Goal: Information Seeking & Learning: Find contact information

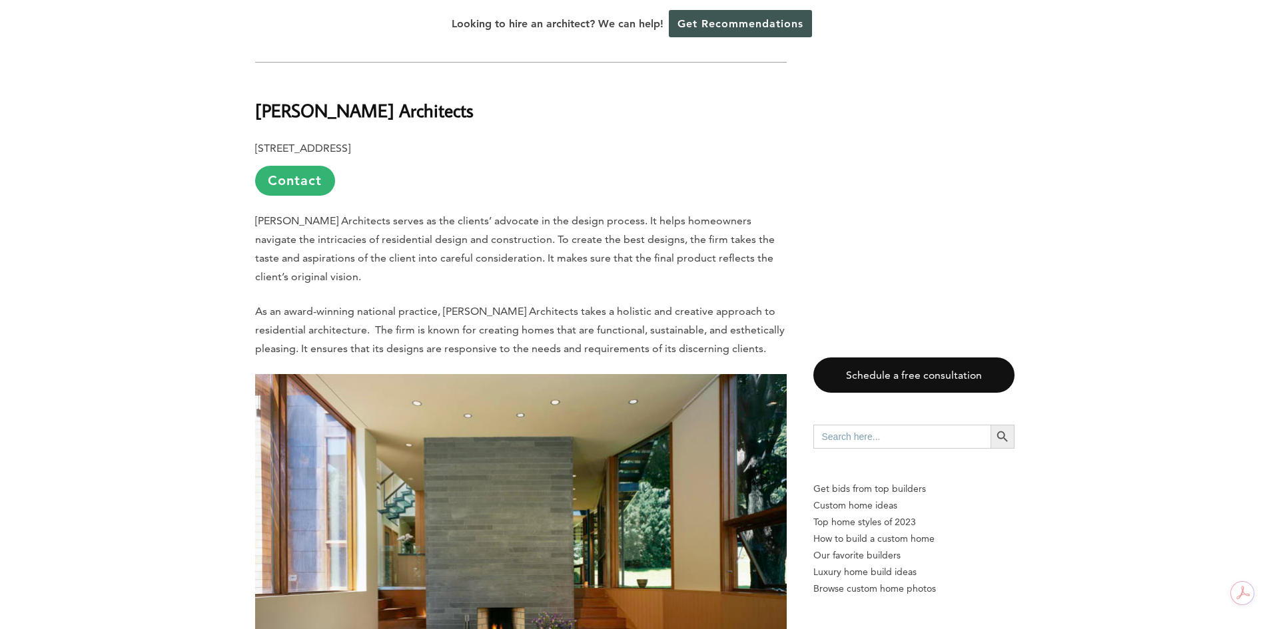
scroll to position [3730, 0]
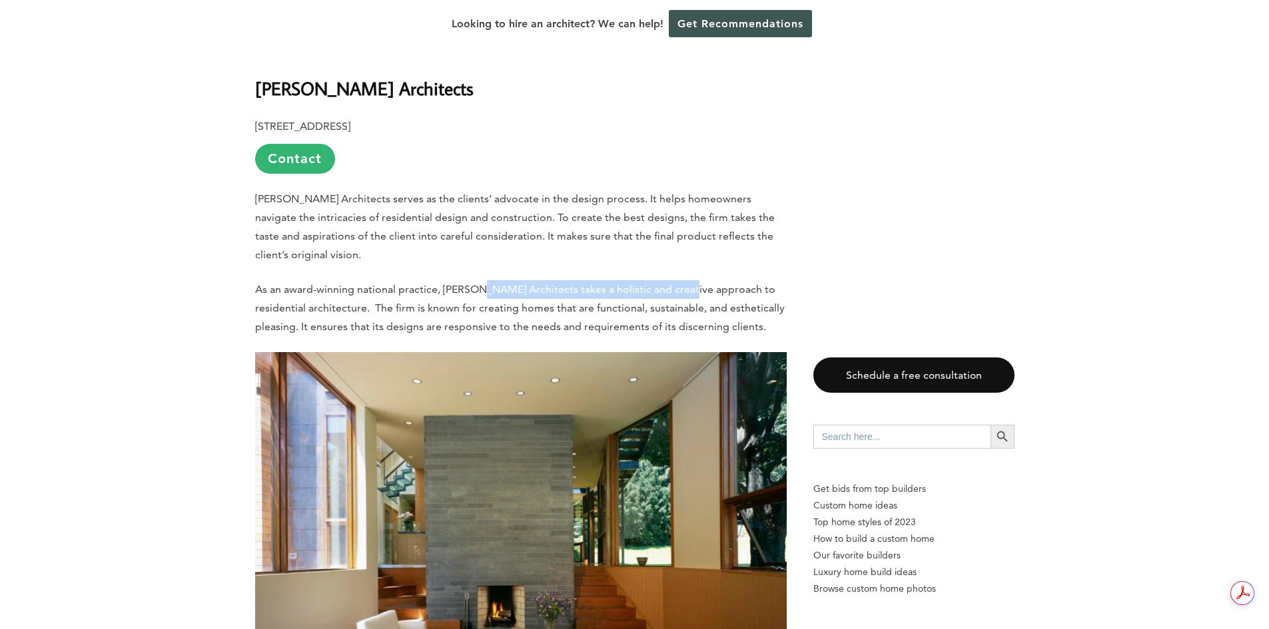
drag, startPoint x: 477, startPoint y: 274, endPoint x: 677, endPoint y: 277, distance: 200.5
click at [677, 283] on span "As an award-winning national practice, [PERSON_NAME] Architects takes a holisti…" at bounding box center [519, 308] width 529 height 50
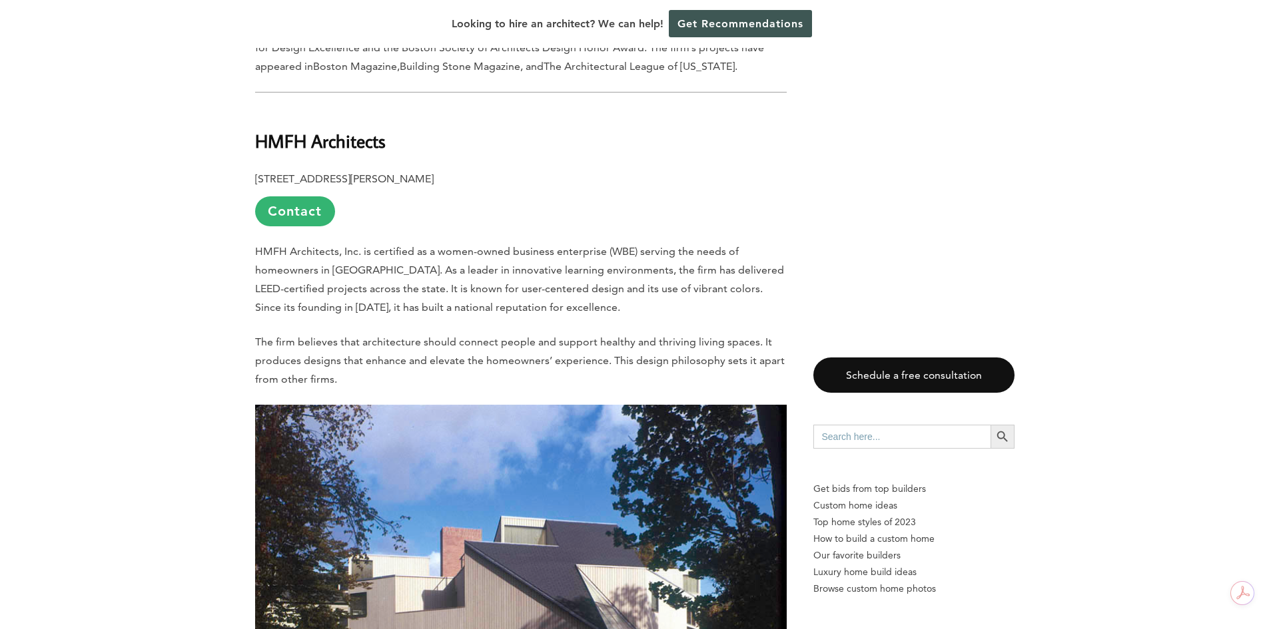
scroll to position [4662, 0]
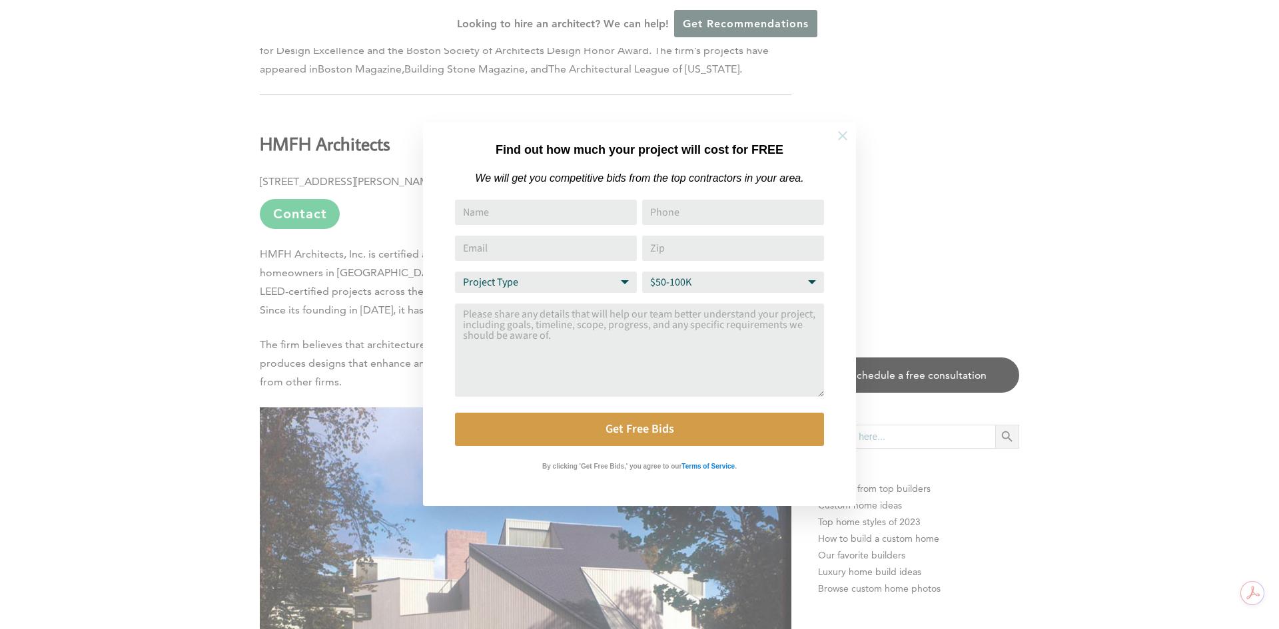
click at [850, 135] on button at bounding box center [842, 136] width 47 height 47
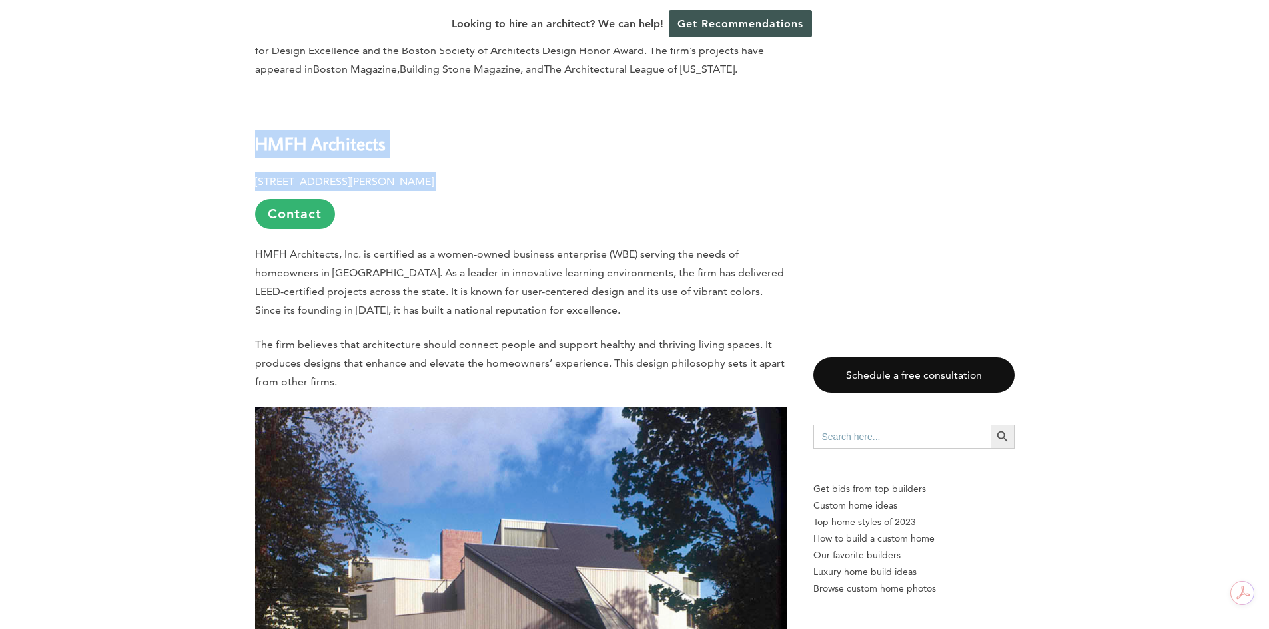
drag, startPoint x: 484, startPoint y: 142, endPoint x: 157, endPoint y: 114, distance: 328.2
copy div "HMFH Architects [STREET_ADDRESS][PERSON_NAME]"
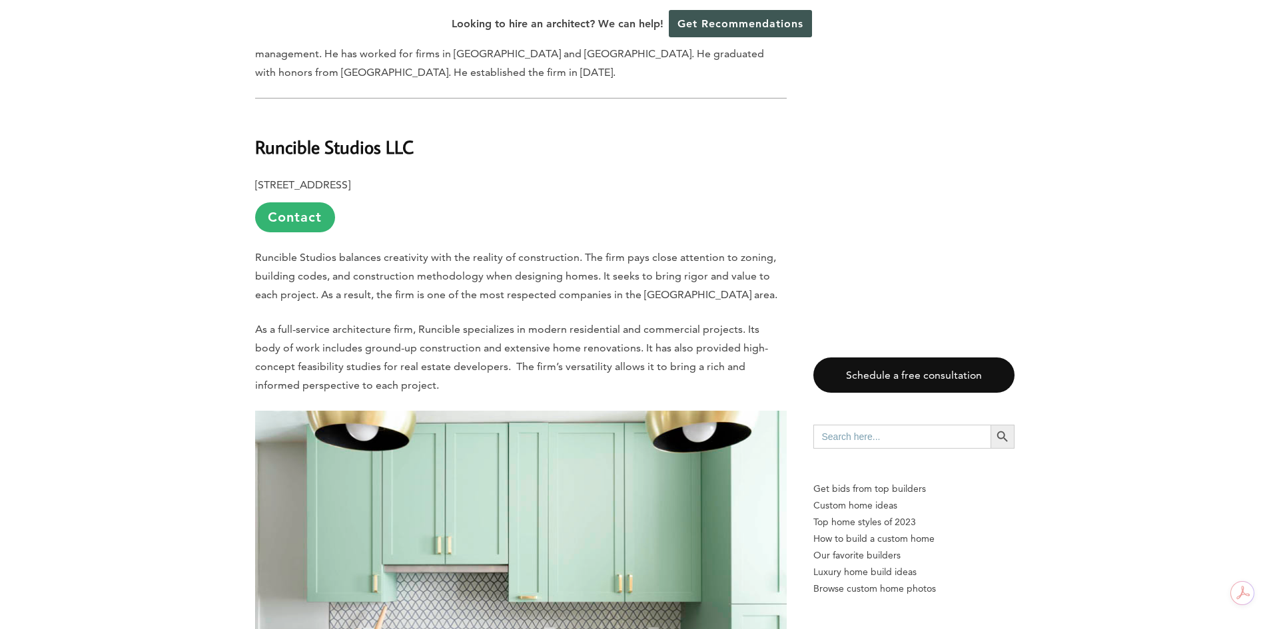
scroll to position [8525, 0]
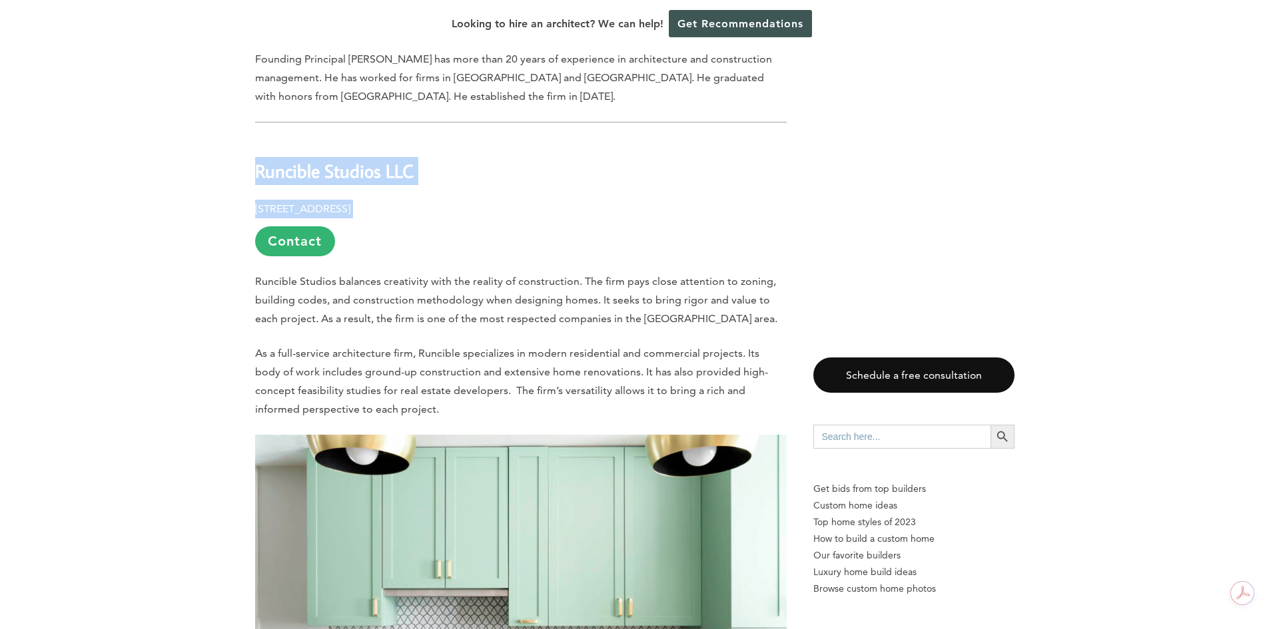
drag, startPoint x: 484, startPoint y: 161, endPoint x: 226, endPoint y: 107, distance: 263.3
click at [226, 107] on div "Last updated on [DATE] 12:42 pm Old meets new in [GEOGRAPHIC_DATA], where buyer…" at bounding box center [634, 38] width 1269 height 15708
copy div "Runcible Studios LLC [STREET_ADDRESS]"
